Goal: Navigation & Orientation: Find specific page/section

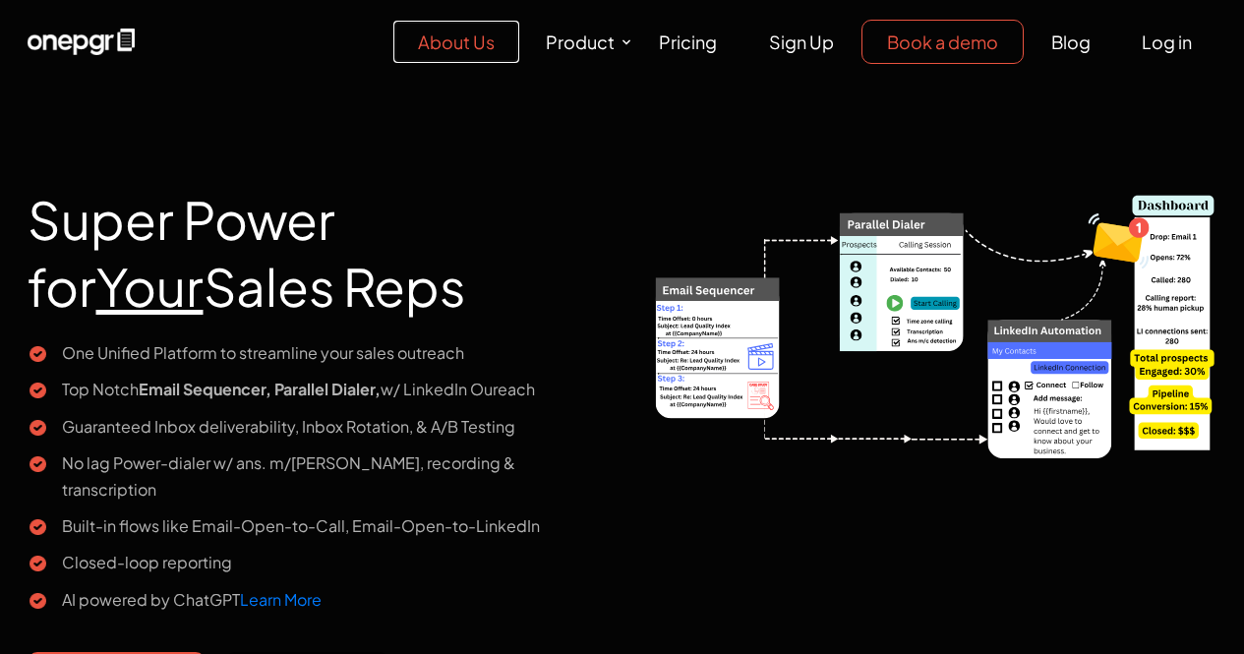
click at [492, 50] on link "About Us" at bounding box center [456, 42] width 126 height 42
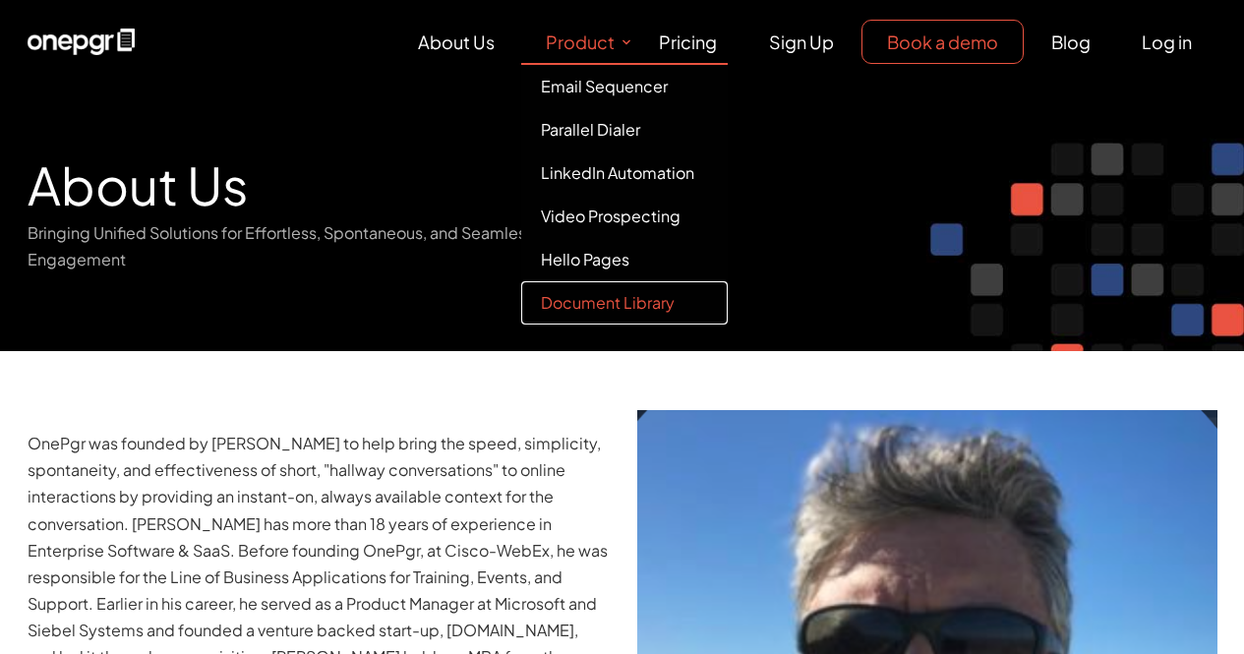
click at [618, 304] on link "Document Library" at bounding box center [624, 302] width 206 height 43
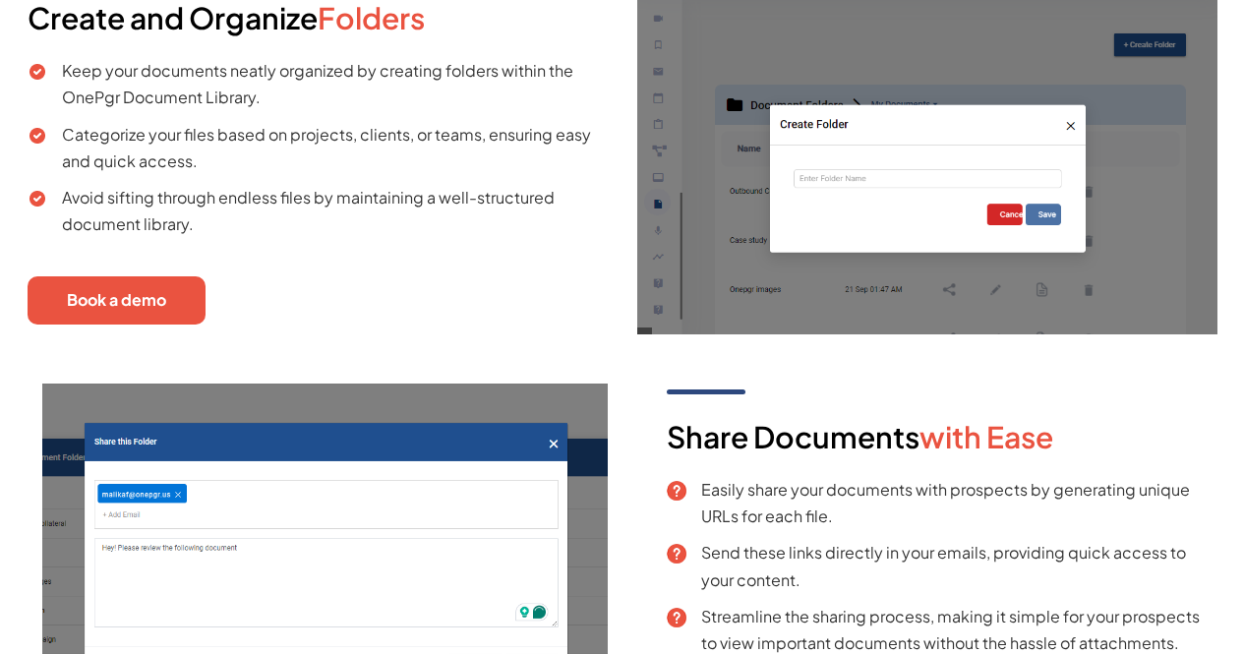
scroll to position [52, 0]
